Goal: Task Accomplishment & Management: Manage account settings

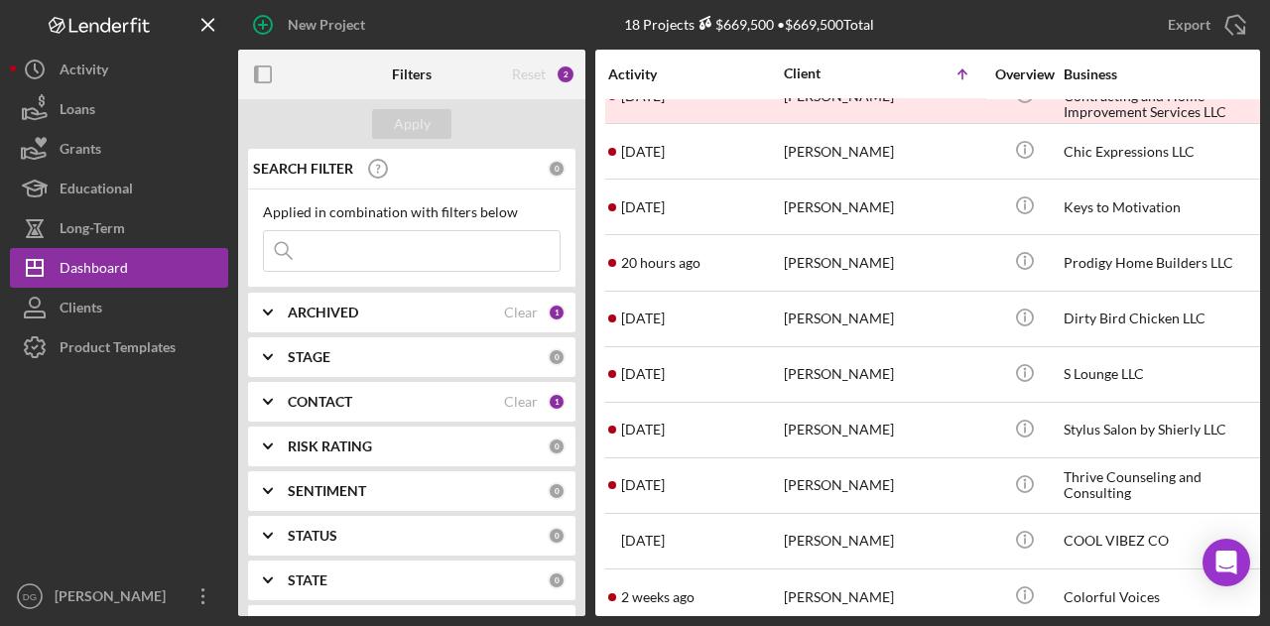
scroll to position [423, 0]
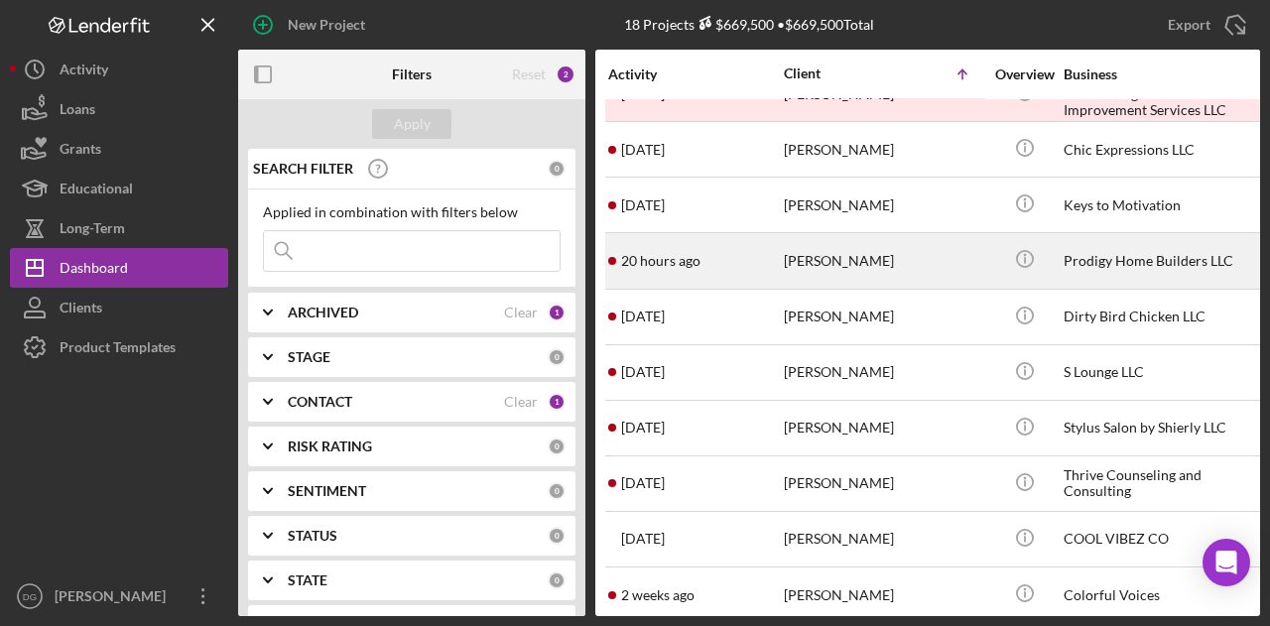
click at [1140, 259] on div "Prodigy Home Builders LLC" at bounding box center [1163, 260] width 198 height 53
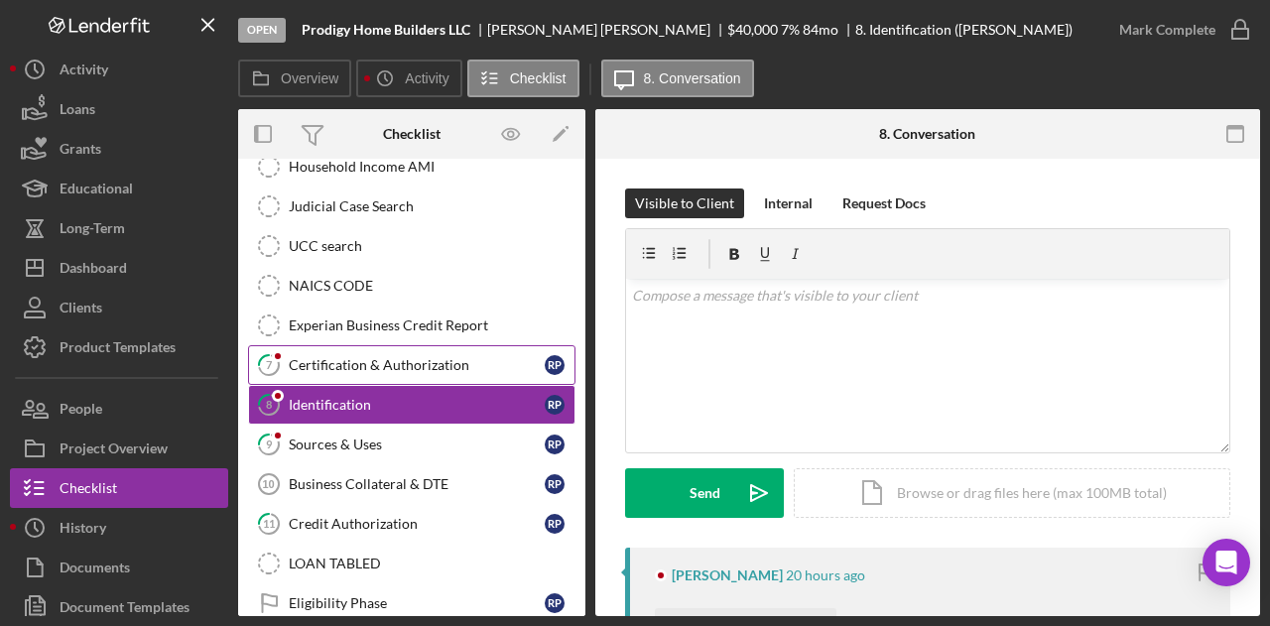
scroll to position [387, 0]
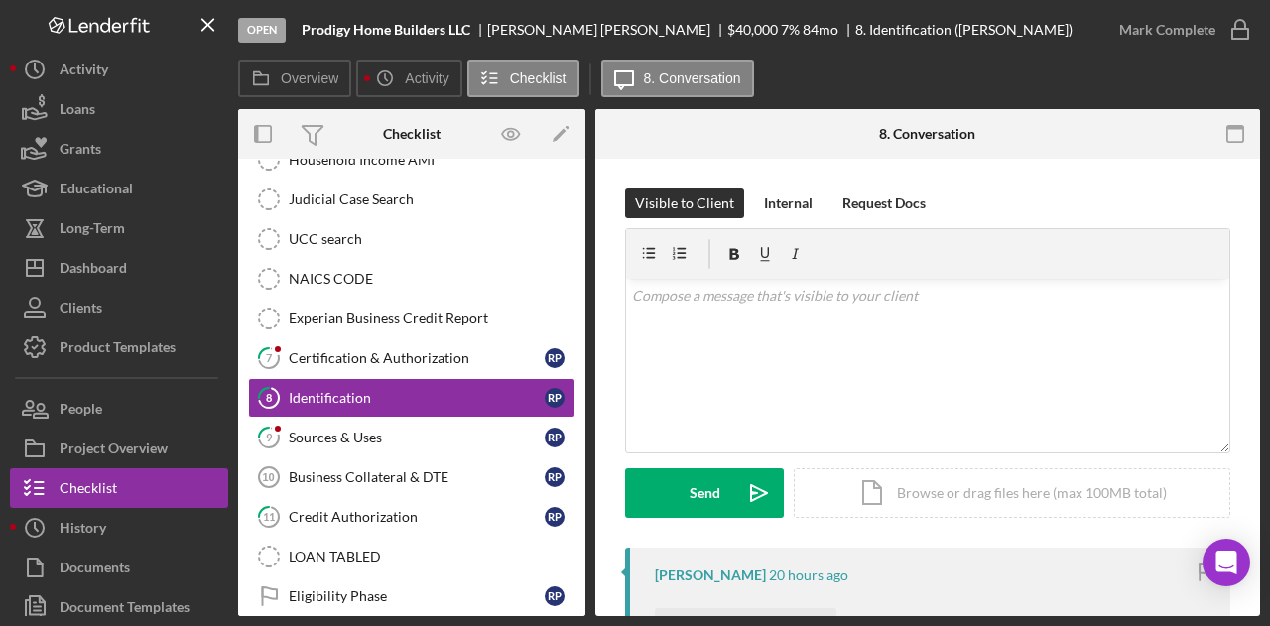
drag, startPoint x: 585, startPoint y: 433, endPoint x: 574, endPoint y: 535, distance: 102.8
click at [574, 535] on div "Overview Internal Workflow Stage Open Icon/Dropdown Arrow Archive (can unarchiv…" at bounding box center [749, 362] width 1022 height 507
click at [332, 588] on div "Eligibility Phase" at bounding box center [417, 596] width 256 height 16
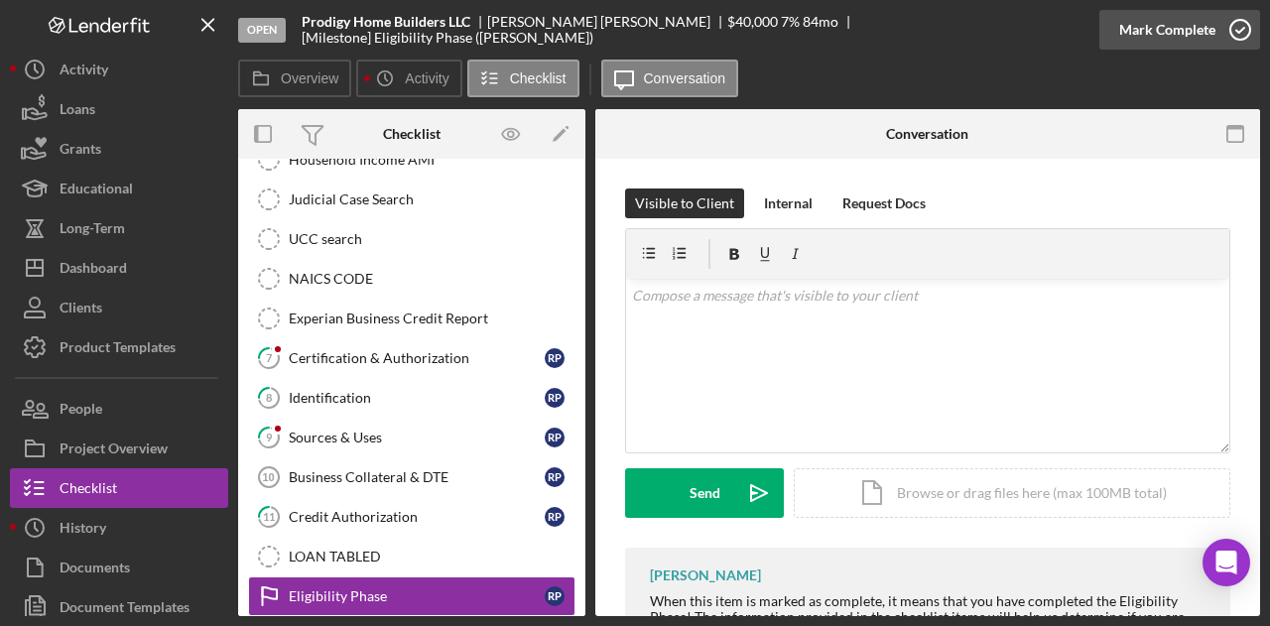
click at [1177, 32] on div "Mark Complete" at bounding box center [1167, 30] width 96 height 40
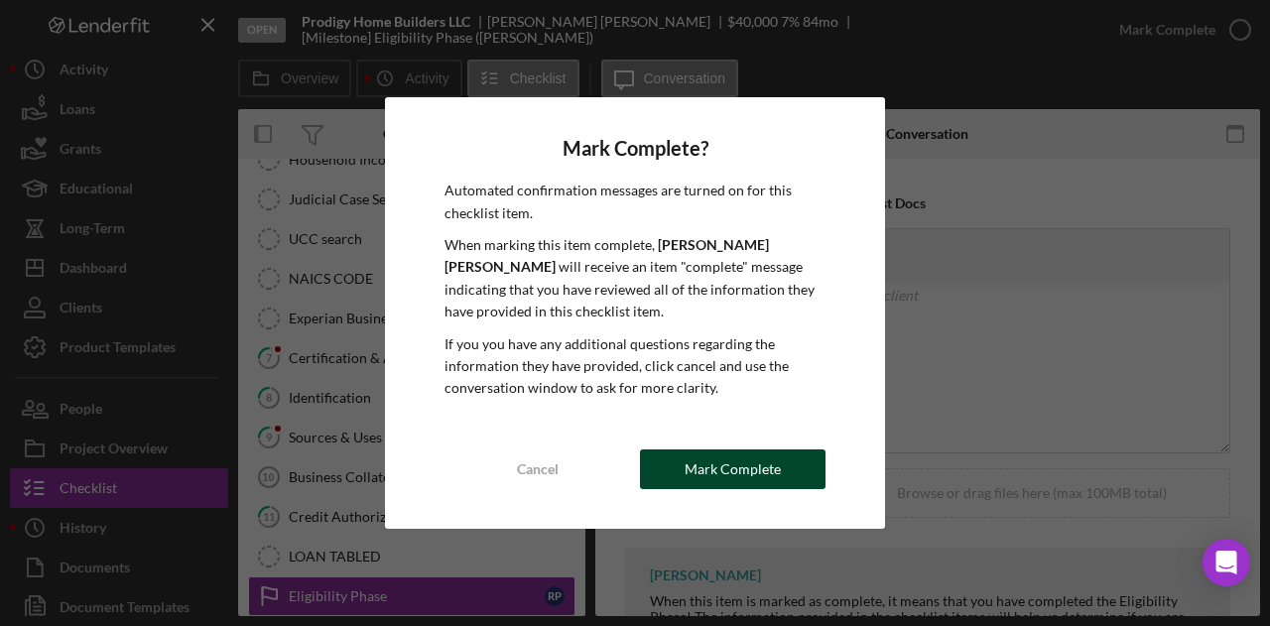
click at [736, 461] on div "Mark Complete" at bounding box center [733, 469] width 96 height 40
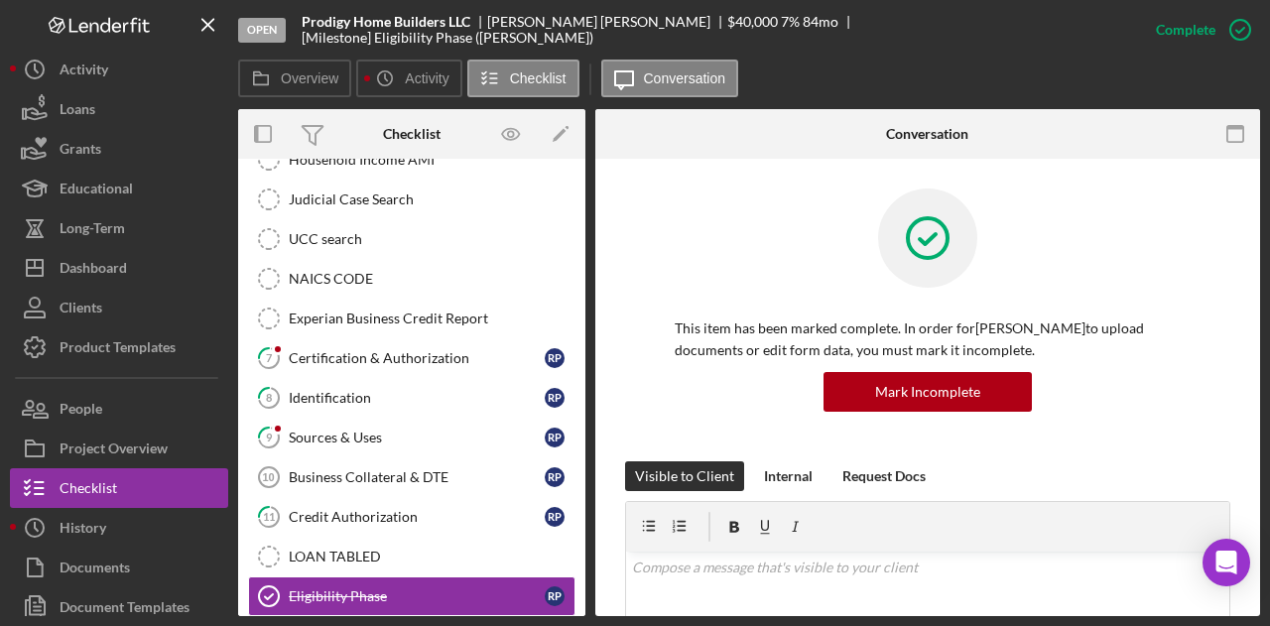
drag, startPoint x: 578, startPoint y: 438, endPoint x: 579, endPoint y: 607, distance: 169.7
click at [579, 607] on div "Icon/Expander Eligibility 1 / 20 Timesheet - Submit Hours Timesheet - Submit Ho…" at bounding box center [411, 387] width 347 height 457
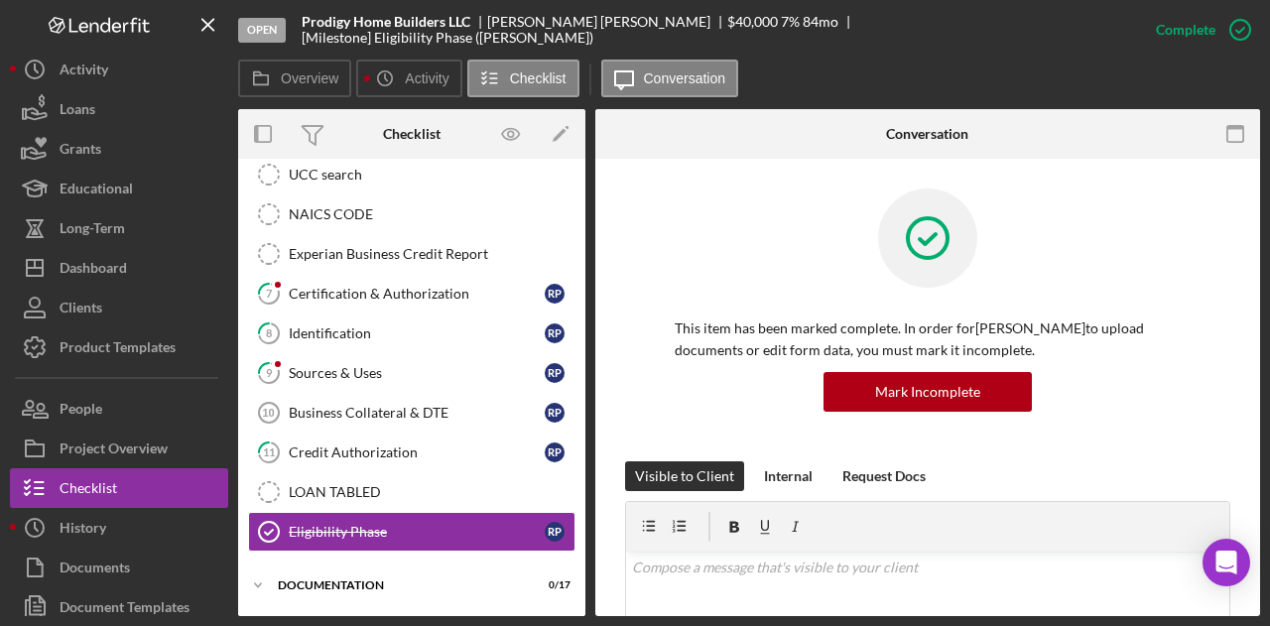
scroll to position [482, 0]
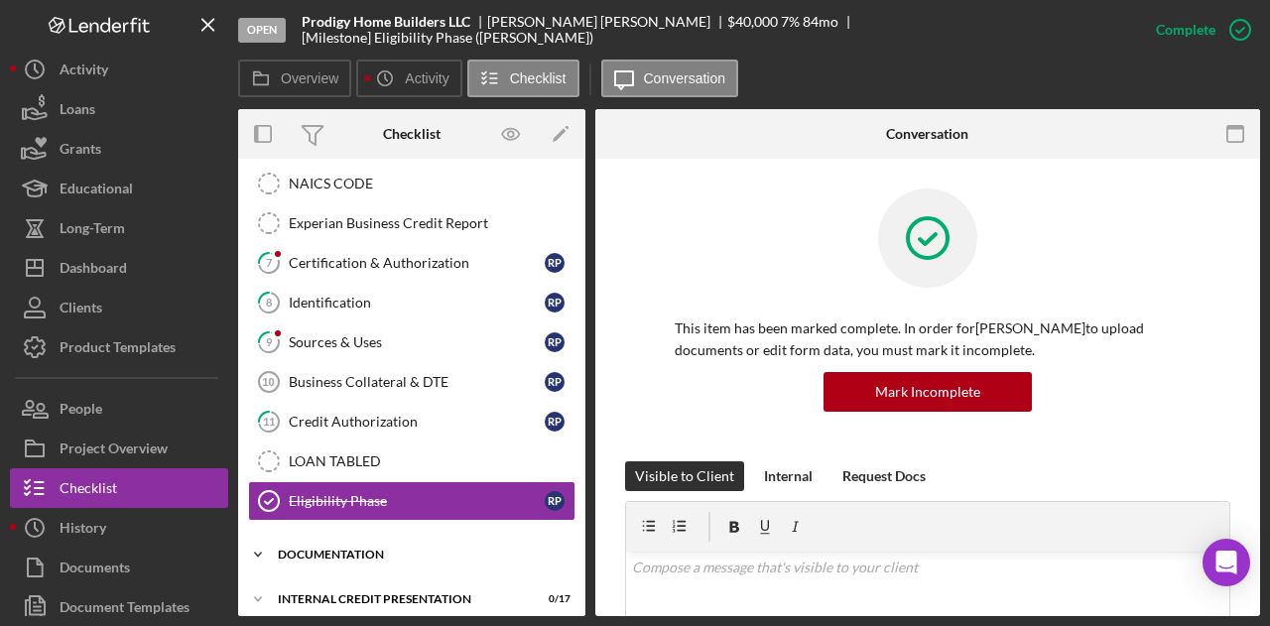
click at [357, 549] on div "documentation" at bounding box center [419, 555] width 283 height 12
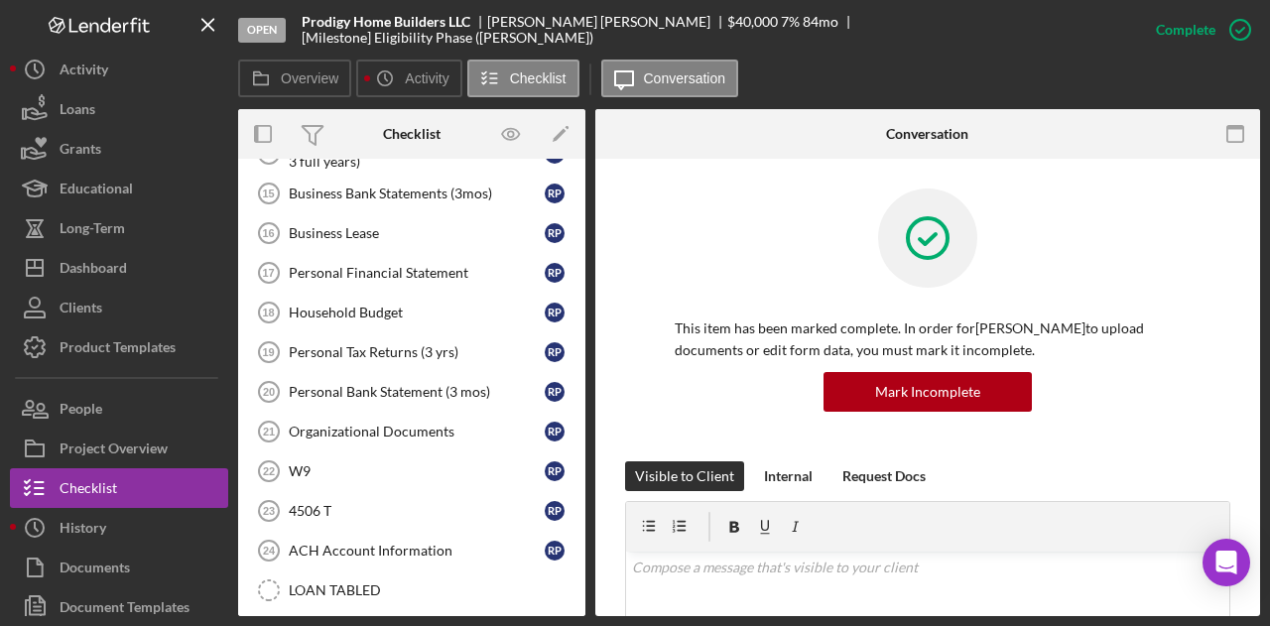
scroll to position [1156, 0]
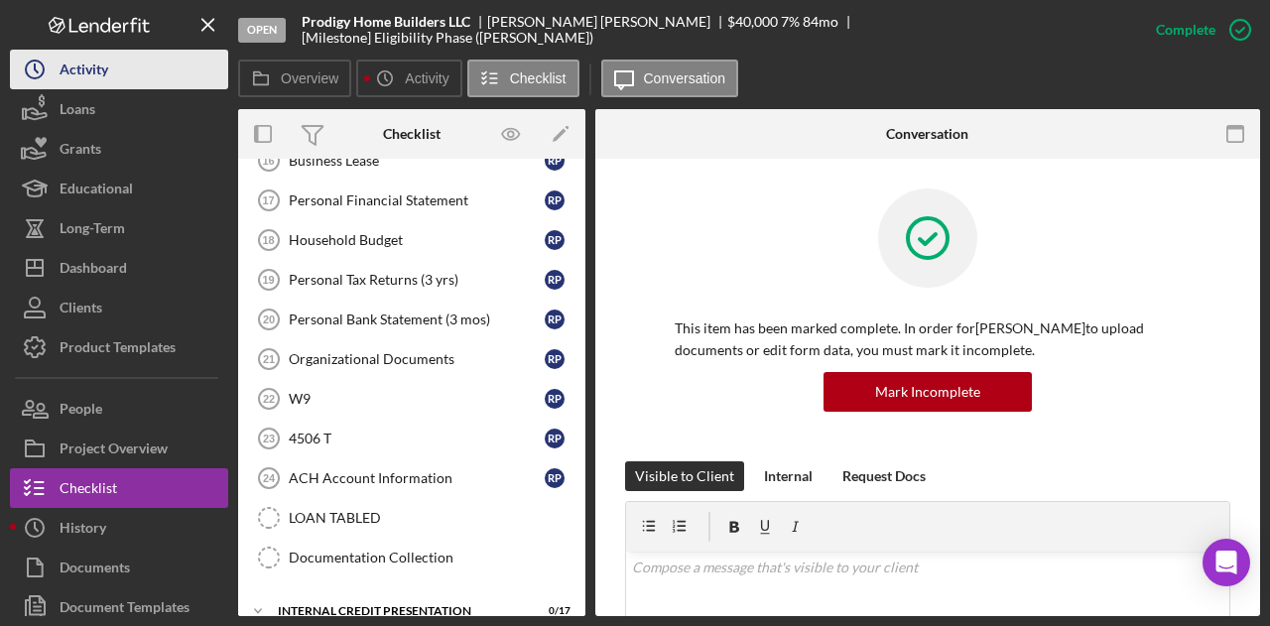
click at [88, 64] on div "Activity" at bounding box center [84, 72] width 49 height 45
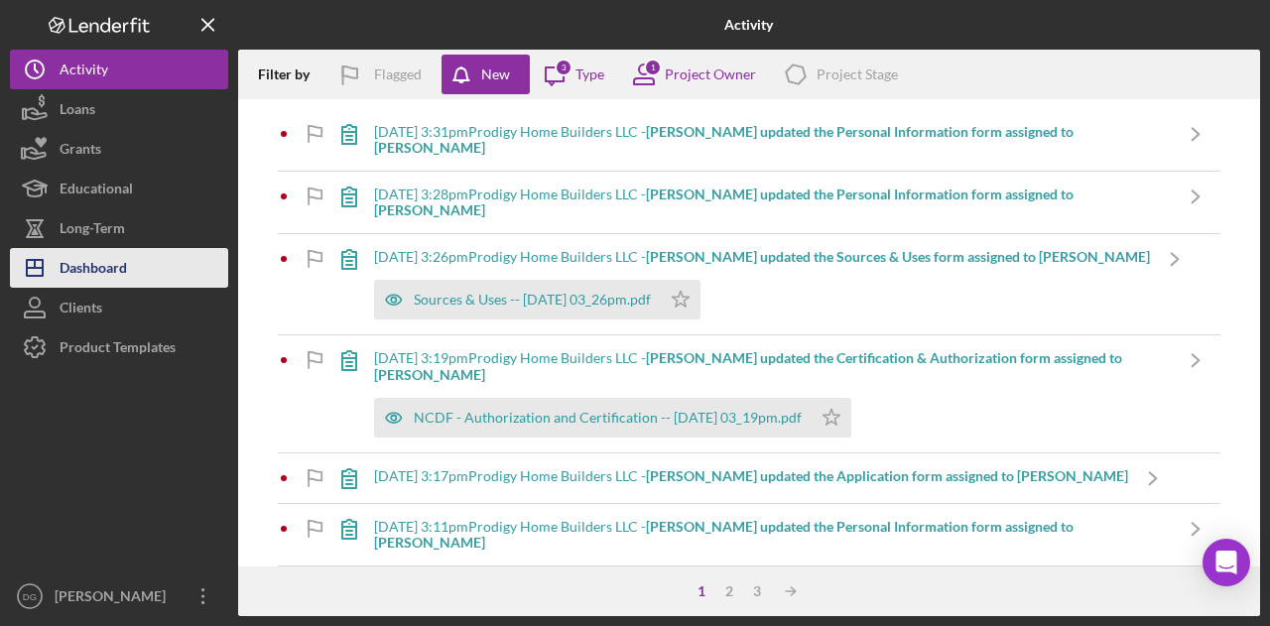
click at [119, 269] on div "Dashboard" at bounding box center [93, 270] width 67 height 45
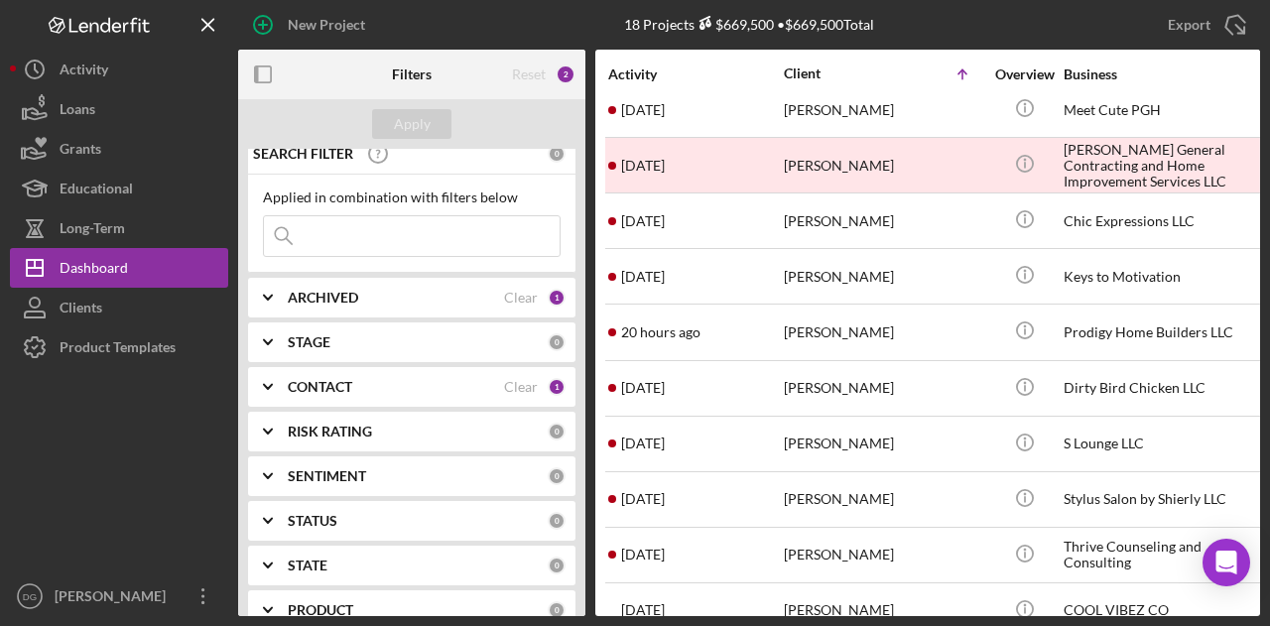
scroll to position [354, 0]
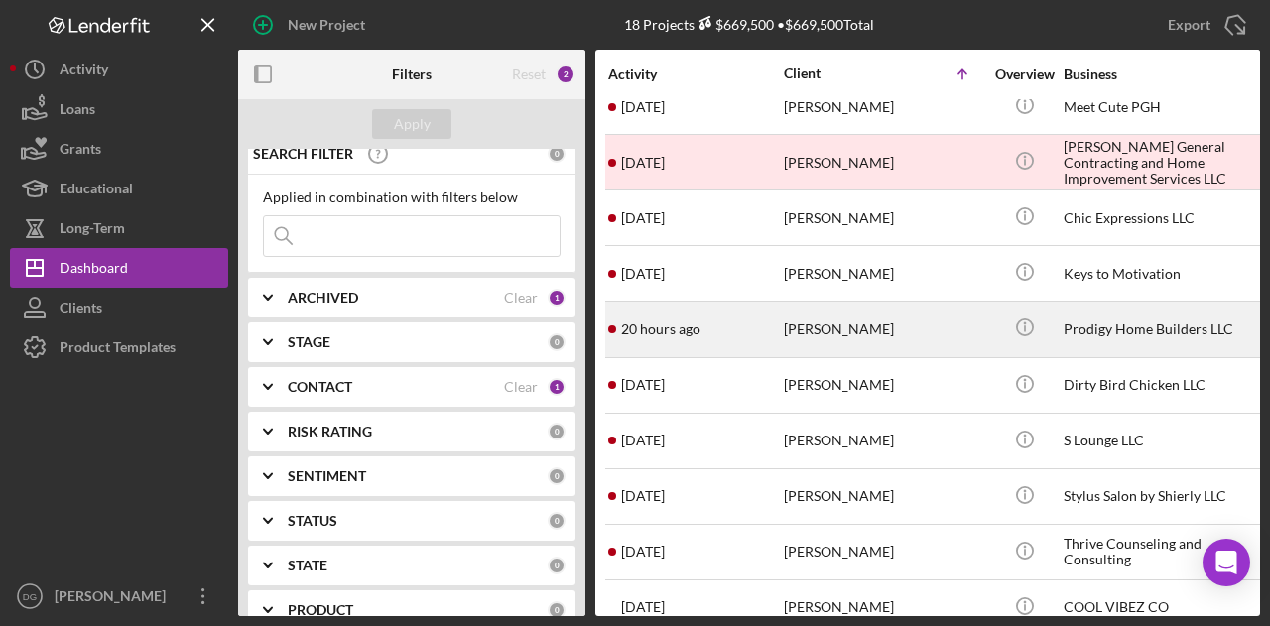
click at [861, 327] on div "[PERSON_NAME]" at bounding box center [883, 329] width 198 height 53
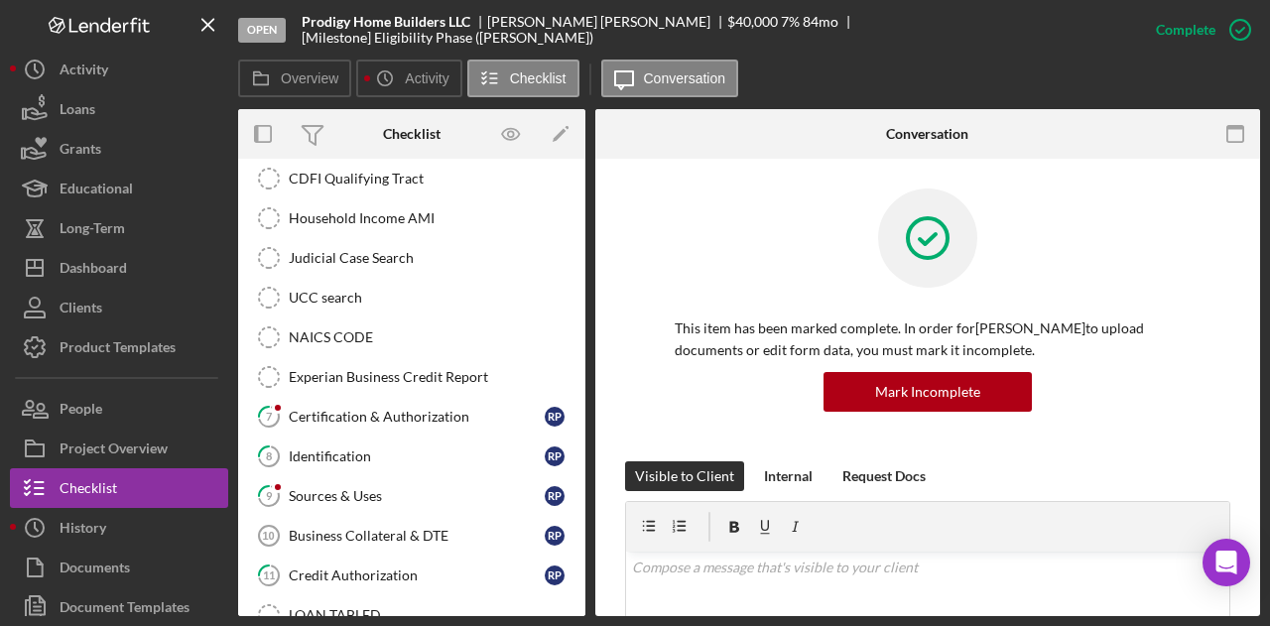
scroll to position [359, 0]
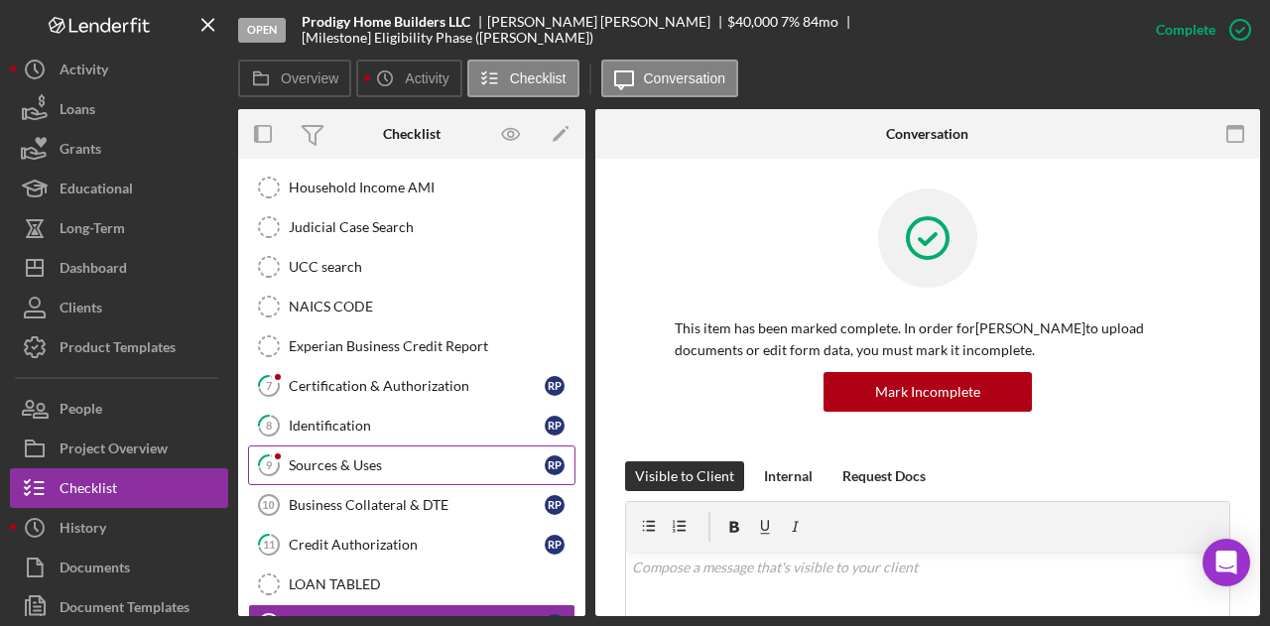
click at [370, 463] on link "9 Sources & Uses R P" at bounding box center [411, 465] width 327 height 40
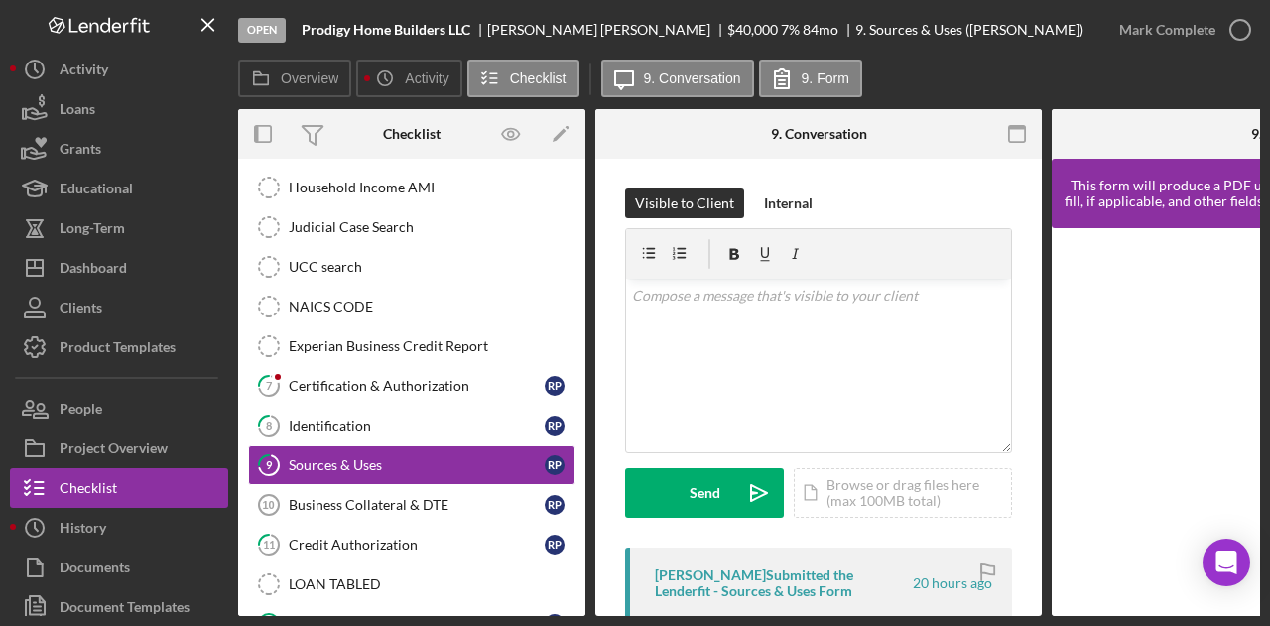
drag, startPoint x: 1043, startPoint y: 386, endPoint x: 1042, endPoint y: 452, distance: 66.5
click at [1042, 452] on div "Overview Internal Workflow Stage Open Icon/Dropdown Arrow Archive (can unarchiv…" at bounding box center [749, 362] width 1022 height 507
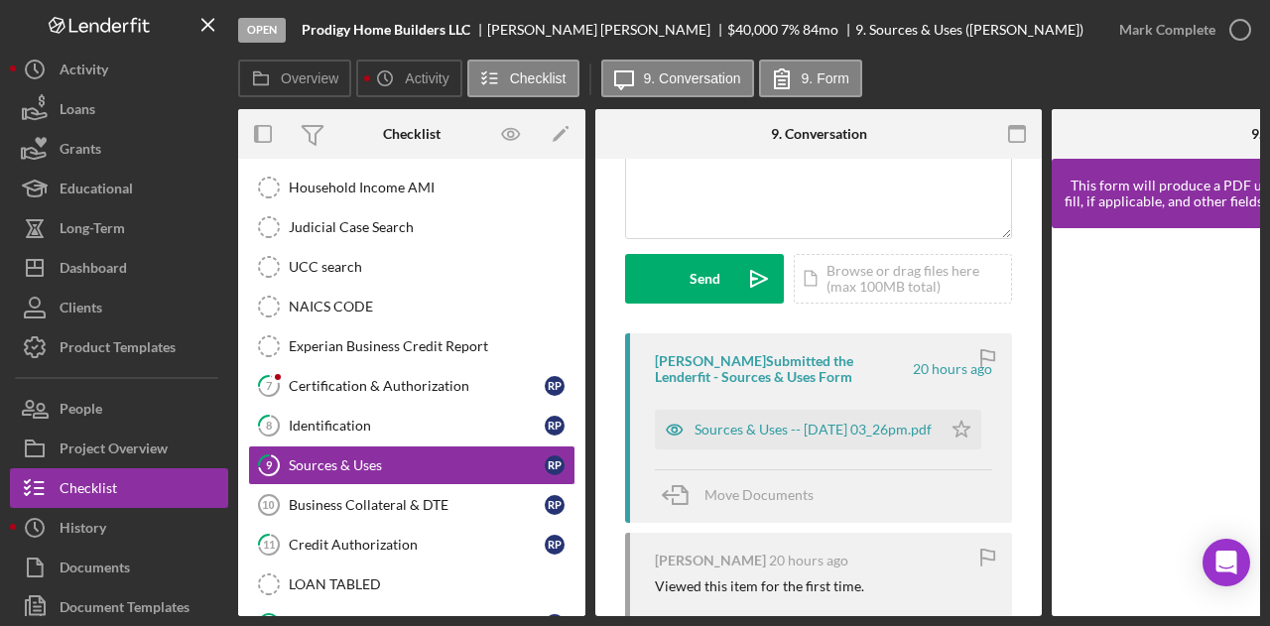
scroll to position [221, 0]
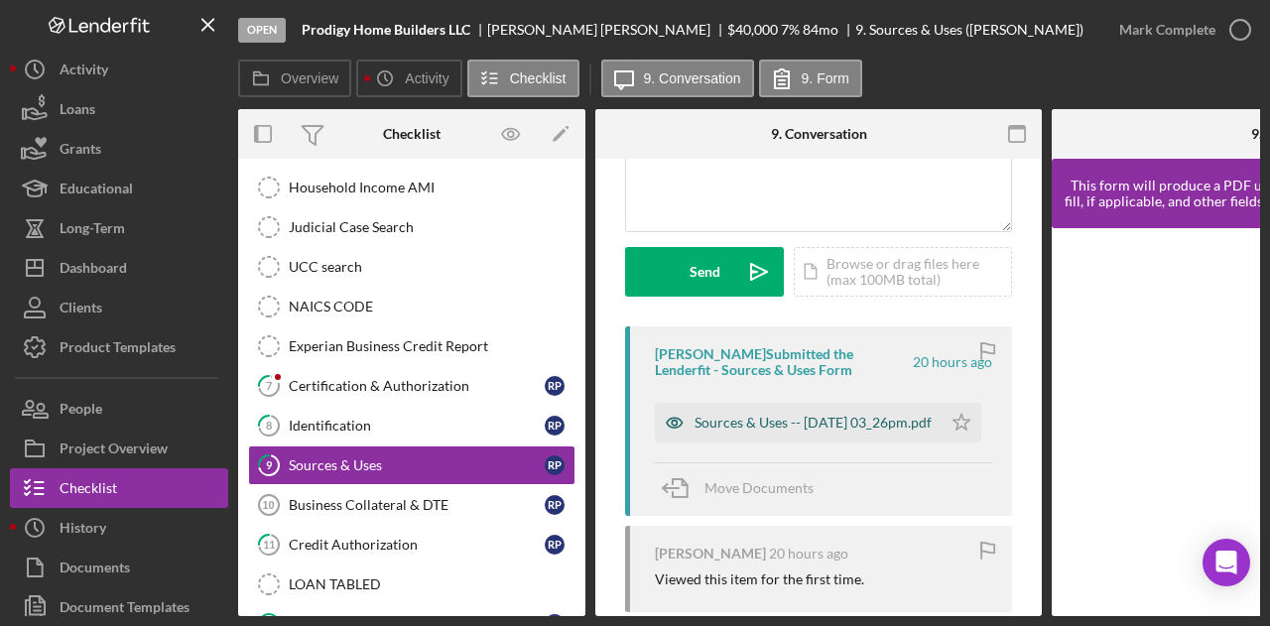
click at [830, 427] on div "Sources & Uses -- [DATE] 03_26pm.pdf" at bounding box center [813, 423] width 237 height 16
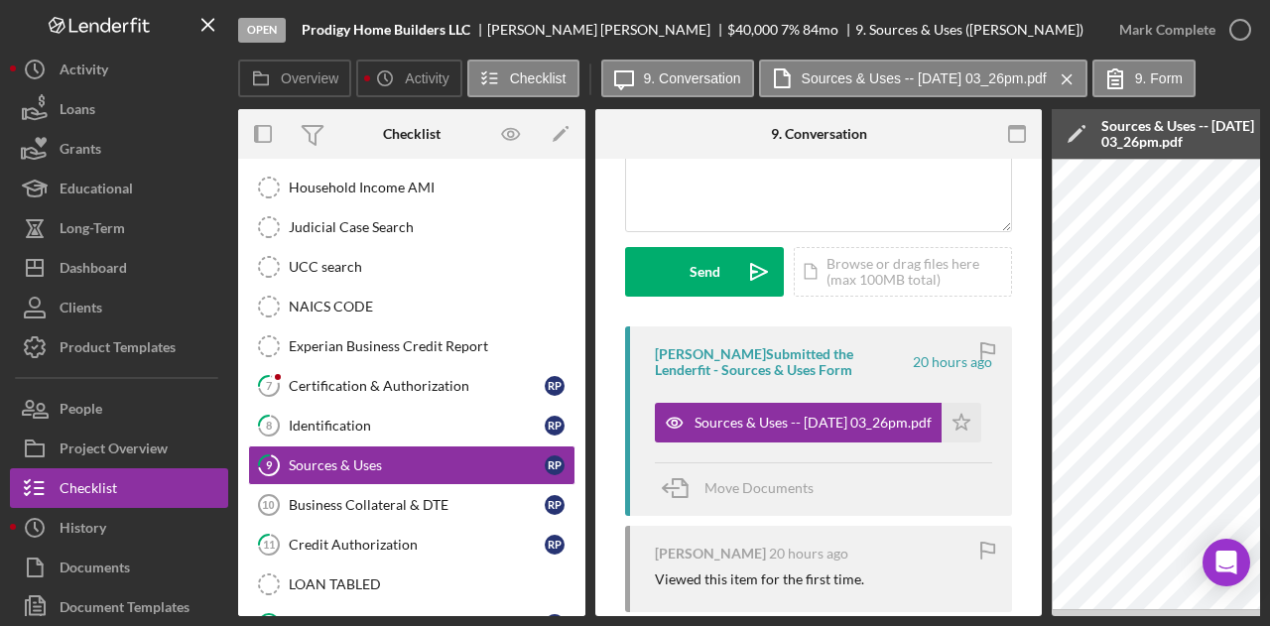
drag, startPoint x: 690, startPoint y: 616, endPoint x: 867, endPoint y: 604, distance: 178.0
click at [867, 604] on div "Overview Internal Workflow Stage Open Icon/Dropdown Arrow Archive (can unarchiv…" at bounding box center [749, 362] width 1022 height 507
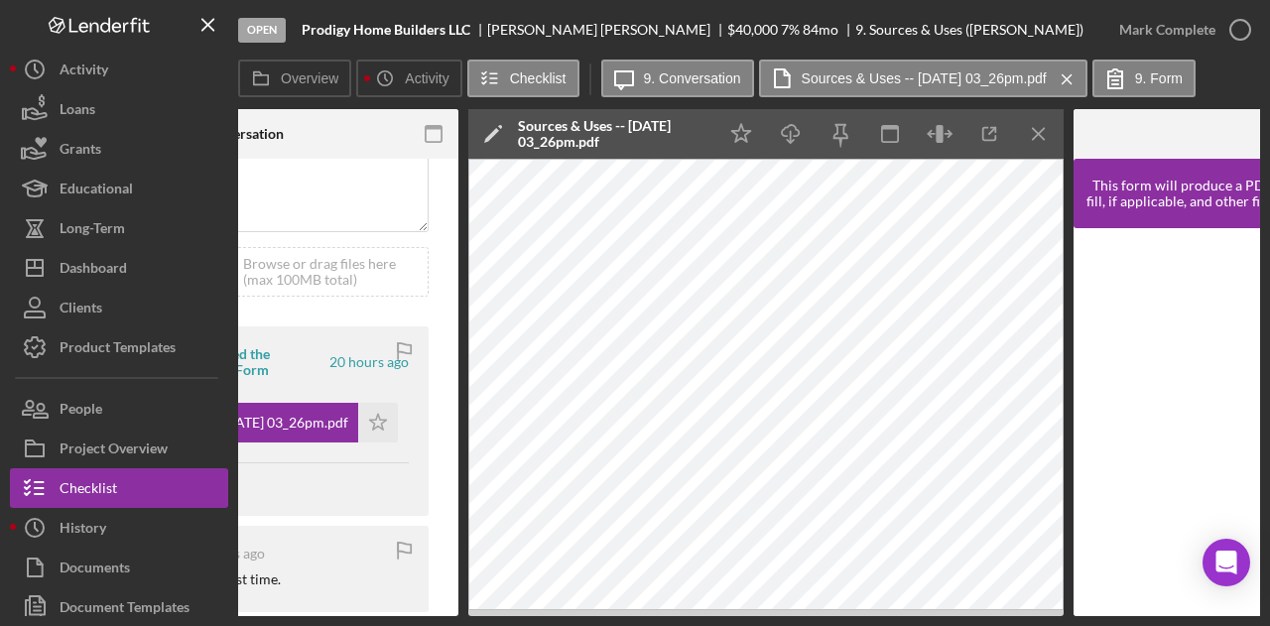
scroll to position [0, 585]
